Goal: Register for event/course

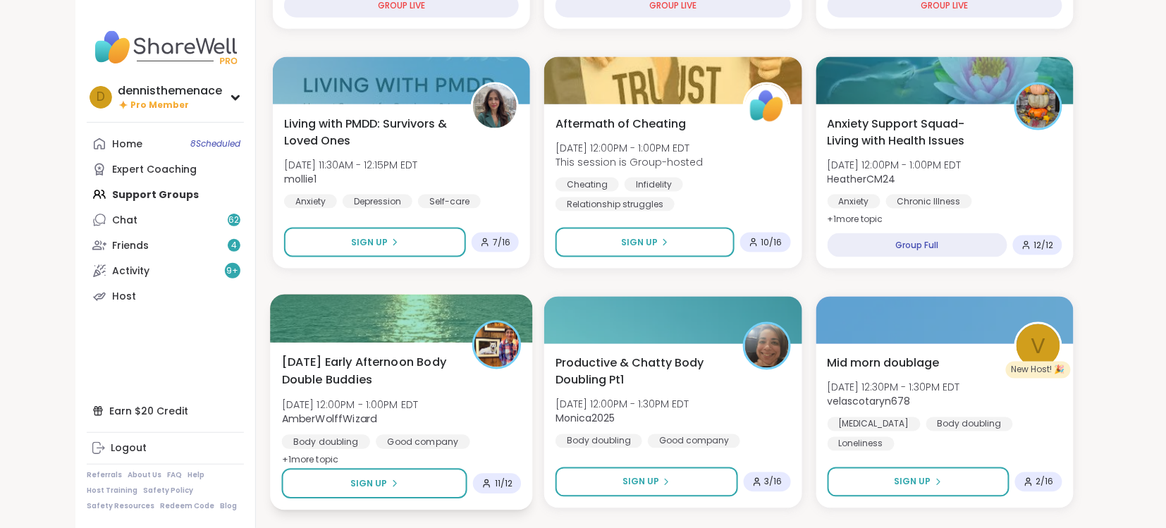
click at [381, 428] on div "[DATE] Early Afternoon Body Double Buddies [DATE] 12:00PM - 1:00PM EDT AmberWol…" at bounding box center [402, 411] width 240 height 115
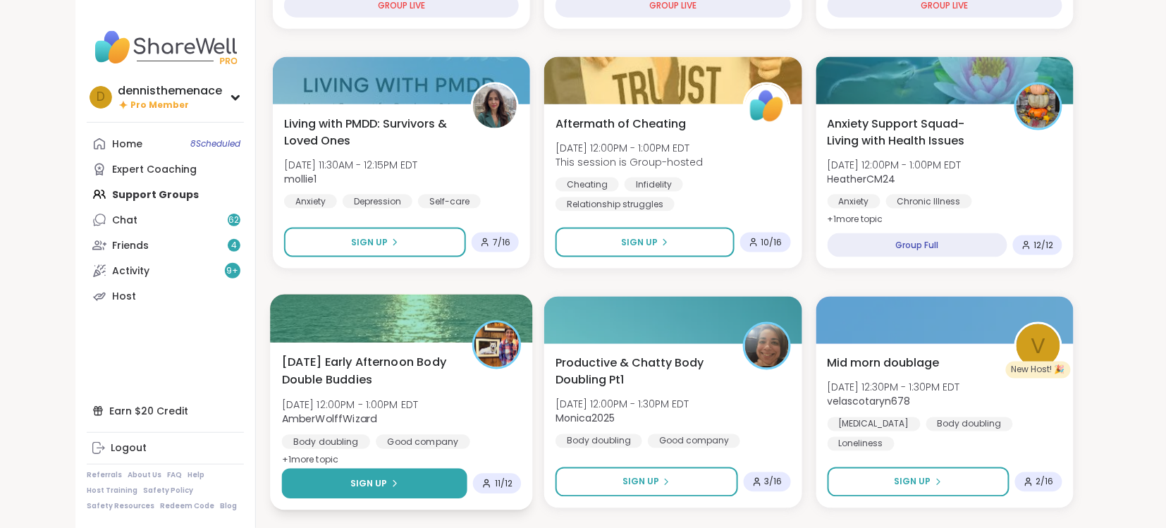
click at [374, 480] on span "Sign Up" at bounding box center [368, 483] width 37 height 13
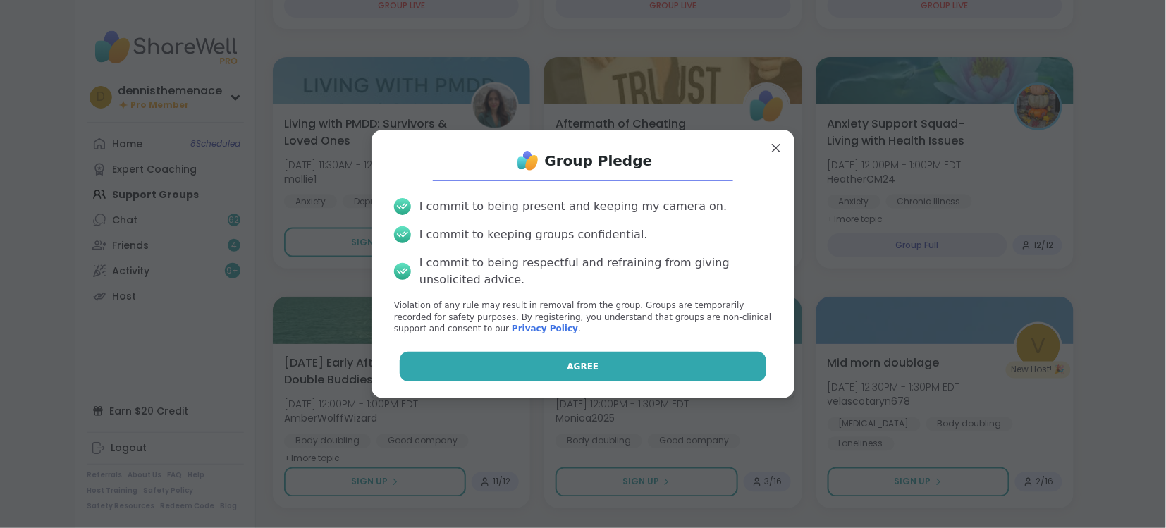
click at [589, 366] on span "Agree" at bounding box center [583, 366] width 32 height 13
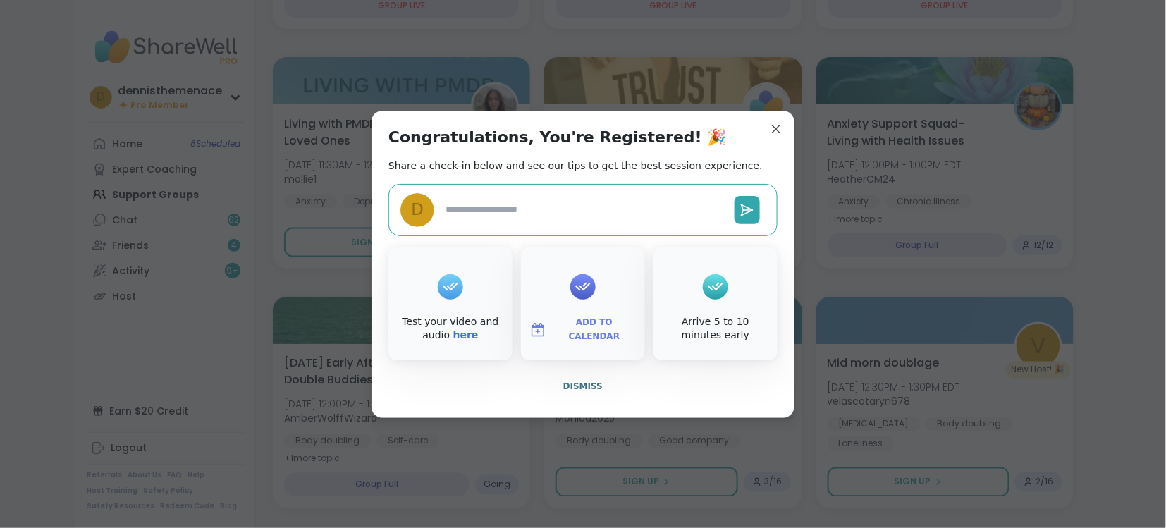
type textarea "*"
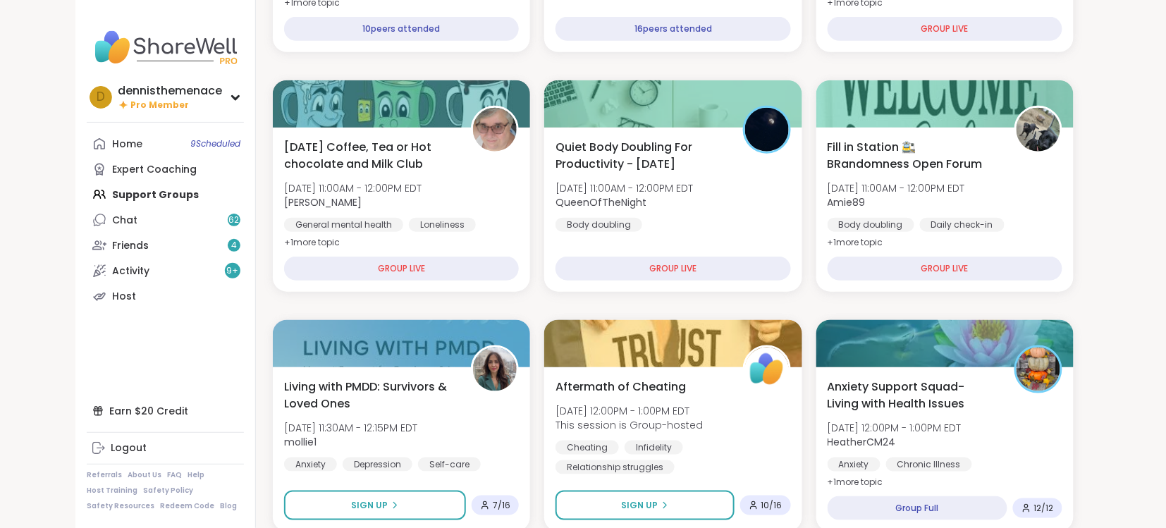
scroll to position [303, 0]
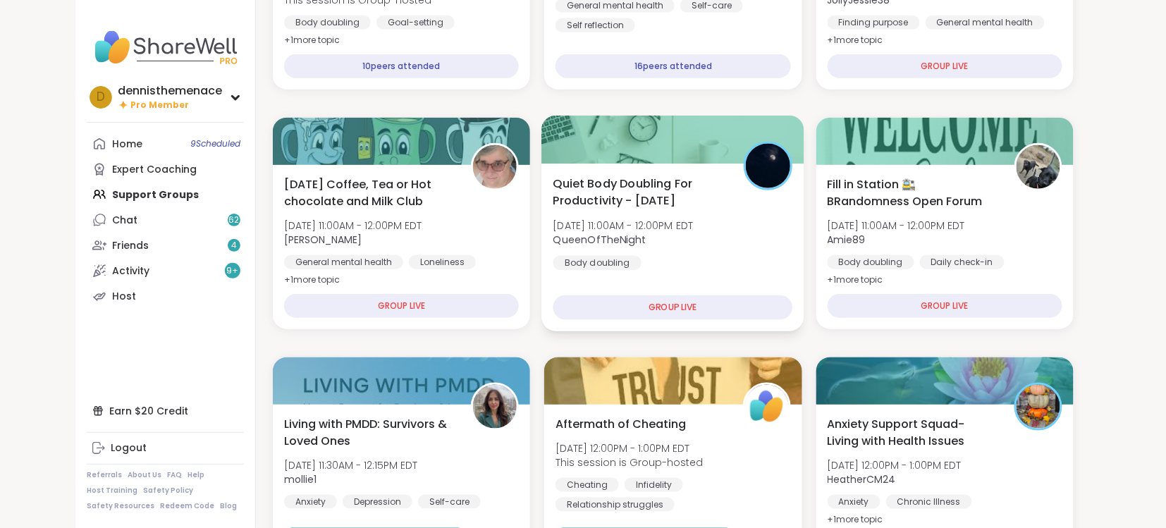
click at [649, 233] on span "QueenOfTheNight" at bounding box center [623, 240] width 140 height 14
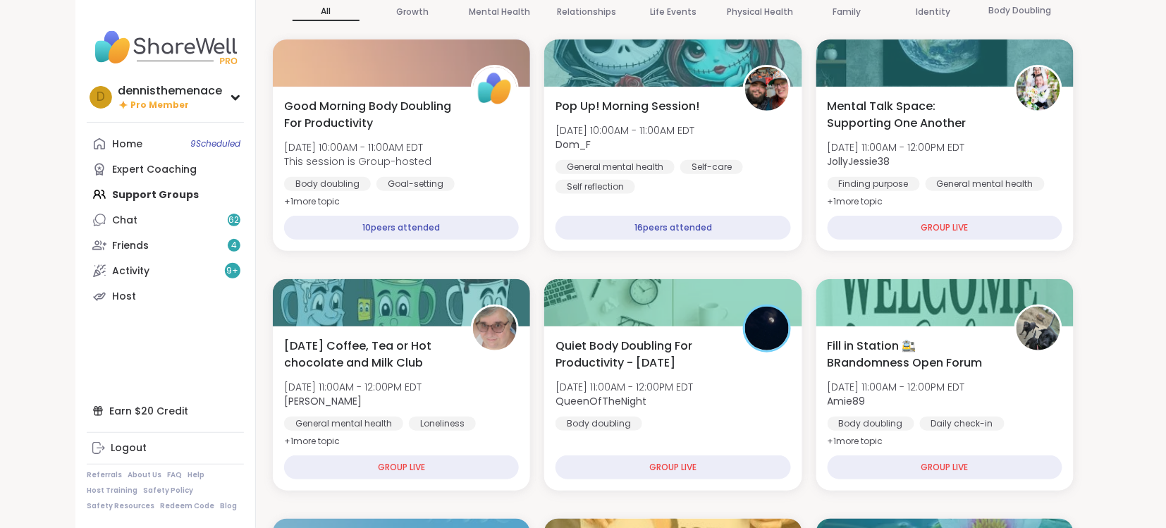
scroll to position [0, 0]
